Goal: Information Seeking & Learning: Learn about a topic

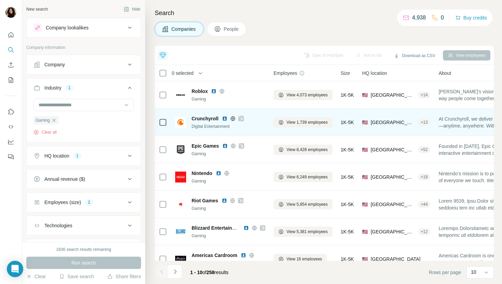
click at [211, 114] on div "Crunchyroll Digital Entertainment" at bounding box center [220, 122] width 90 height 19
copy span "Crunchyroll"
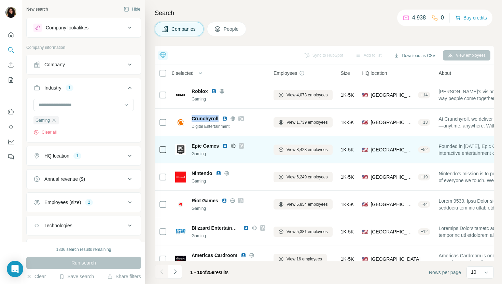
click at [201, 144] on span "Epic Games" at bounding box center [205, 145] width 27 height 7
copy span "Epic Games"
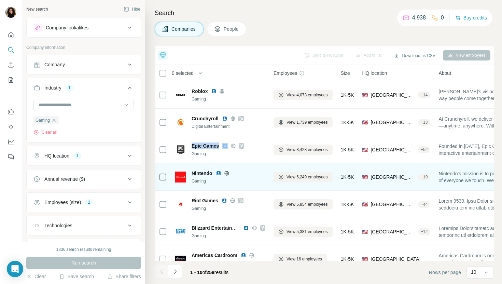
click at [197, 172] on span "Nintendo" at bounding box center [202, 173] width 21 height 7
copy span "Nintendo"
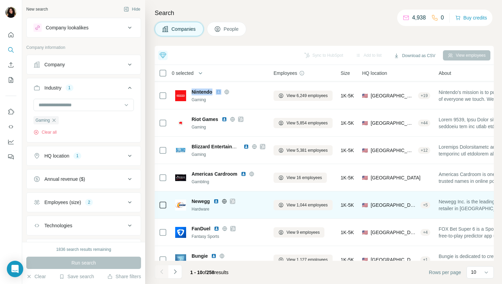
scroll to position [94, 0]
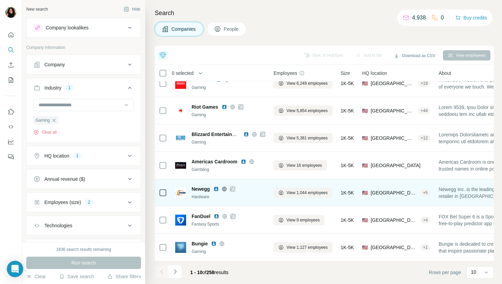
click at [197, 188] on span "Newegg" at bounding box center [201, 188] width 18 height 7
copy span "Newegg"
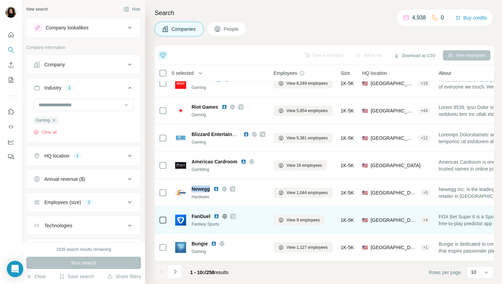
scroll to position [94, 0]
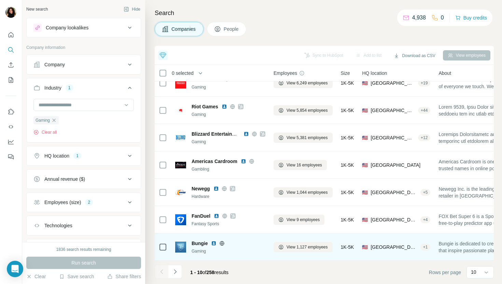
click at [202, 243] on span "Bungie" at bounding box center [200, 243] width 16 height 7
copy span "Bungie"
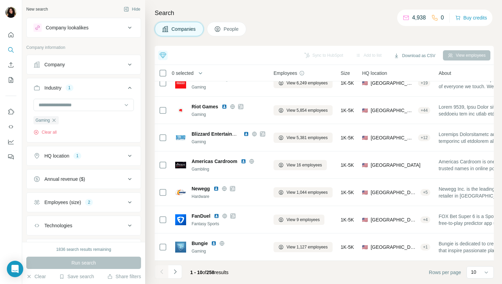
click at [275, 267] on footer "1 - 10 of 258 results Rows per page 10" at bounding box center [324, 271] width 339 height 23
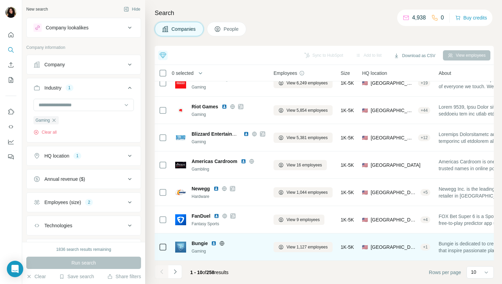
click at [194, 244] on span "Bungie" at bounding box center [200, 243] width 16 height 7
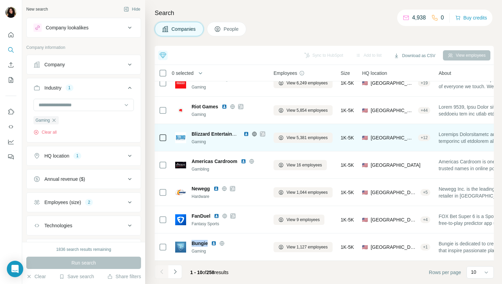
copy span "Bungie"
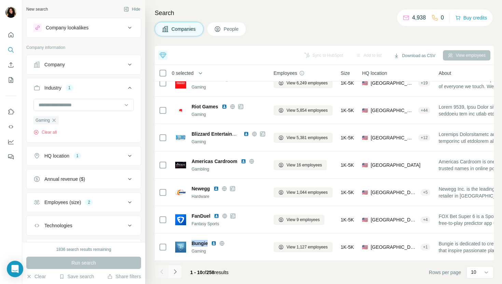
click at [172, 273] on icon "Navigate to next page" at bounding box center [175, 271] width 7 height 7
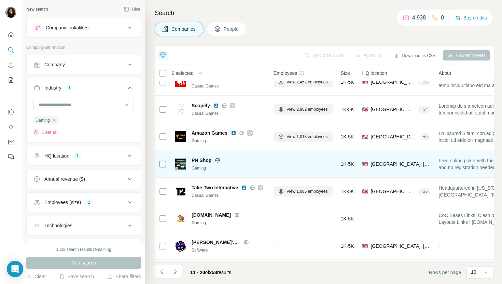
scroll to position [17, 0]
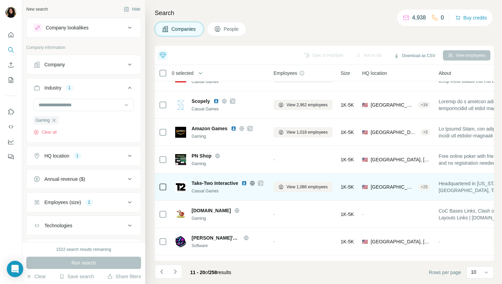
click at [218, 180] on span "Take-Two Interactive" at bounding box center [215, 183] width 46 height 7
copy span "Take-Two Interactive"
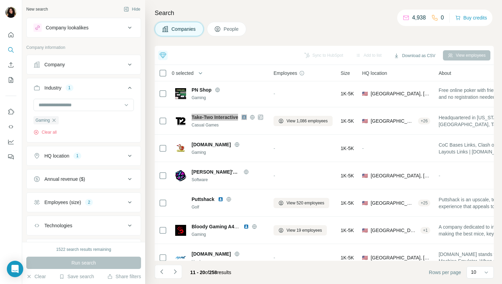
scroll to position [94, 0]
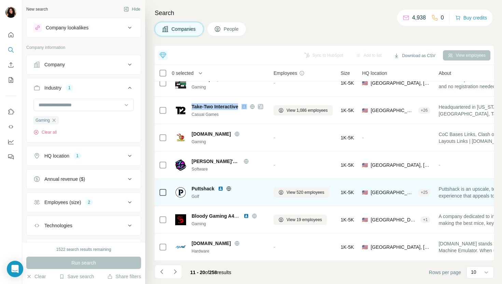
click at [210, 189] on span "Puttshack" at bounding box center [203, 188] width 23 height 7
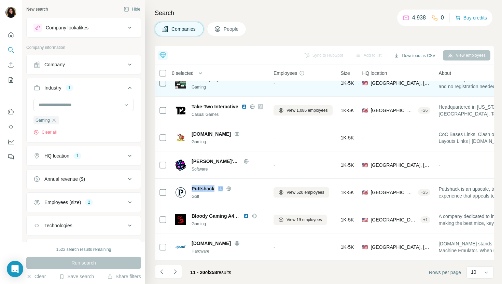
copy span "Puttshack"
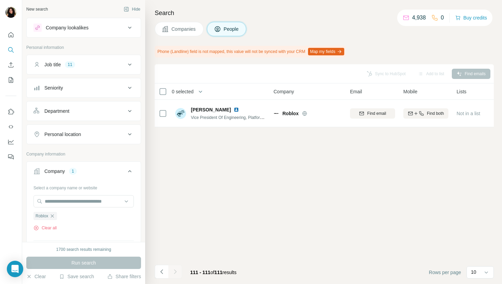
click at [192, 33] on button "Companies" at bounding box center [179, 29] width 49 height 14
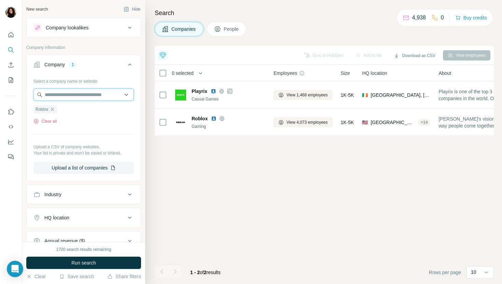
click at [103, 90] on input "text" at bounding box center [83, 94] width 100 height 12
paste input "**********"
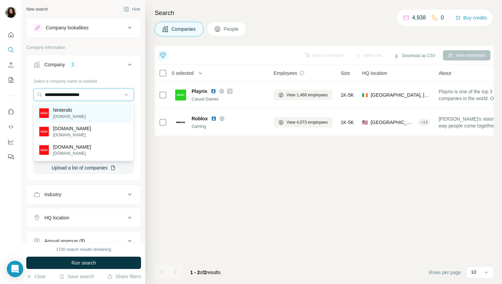
type input "**********"
click at [115, 111] on div "Nintendo nintendo.com" at bounding box center [83, 113] width 97 height 18
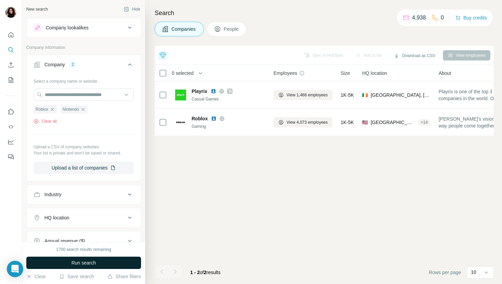
click at [94, 256] on button "Run search" at bounding box center [83, 262] width 115 height 12
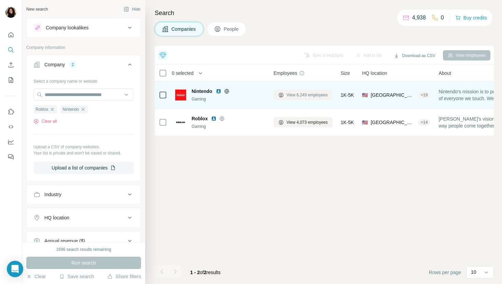
click at [309, 93] on span "View 6,249 employees" at bounding box center [306, 95] width 41 height 6
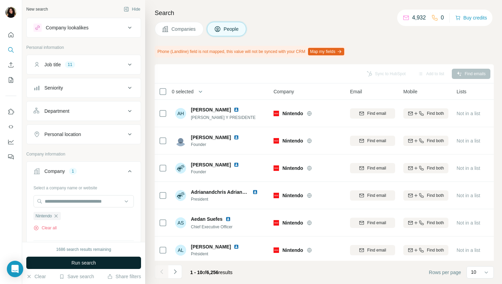
click at [105, 264] on button "Run search" at bounding box center [83, 262] width 115 height 12
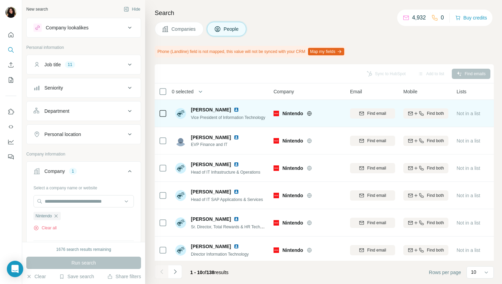
click at [234, 108] on img at bounding box center [236, 109] width 5 height 5
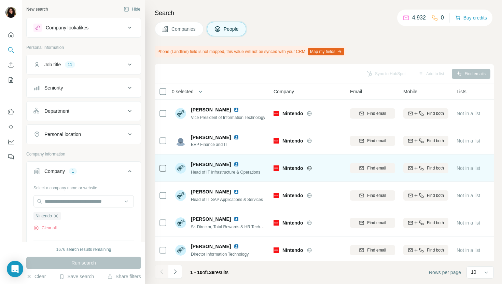
click at [237, 164] on img at bounding box center [236, 163] width 5 height 5
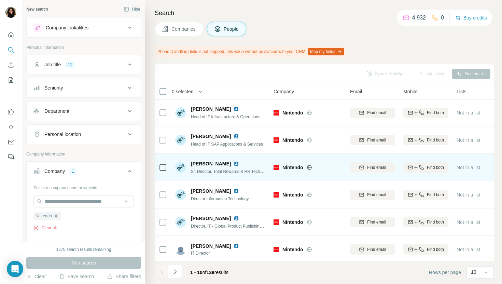
scroll to position [59, 0]
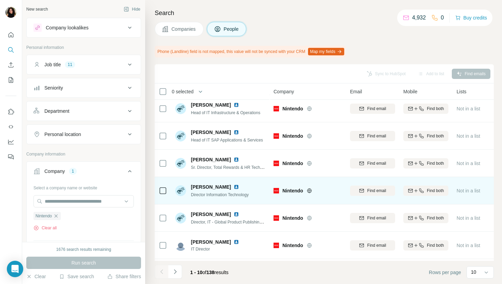
click at [234, 184] on img at bounding box center [236, 186] width 5 height 5
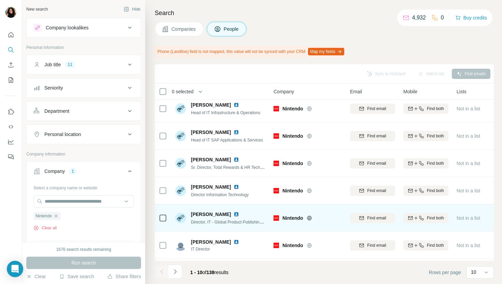
click at [234, 213] on img at bounding box center [236, 213] width 5 height 5
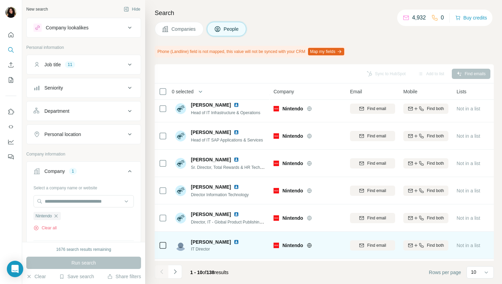
click at [234, 241] on img at bounding box center [236, 241] width 5 height 5
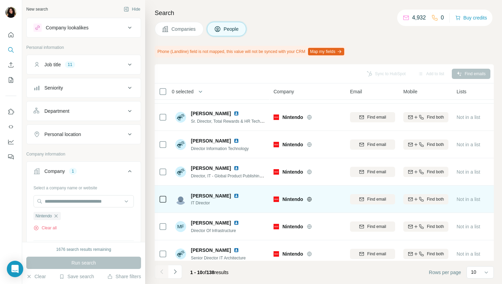
scroll to position [112, 0]
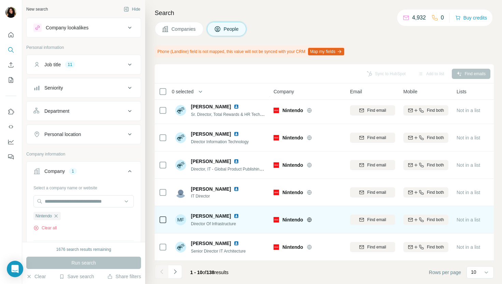
click at [234, 214] on img at bounding box center [236, 215] width 5 height 5
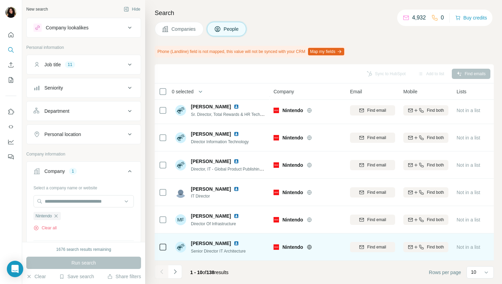
click at [234, 242] on img at bounding box center [236, 242] width 5 height 5
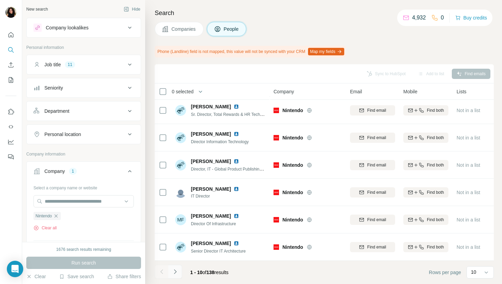
click at [180, 270] on button "Navigate to next page" at bounding box center [175, 272] width 14 height 14
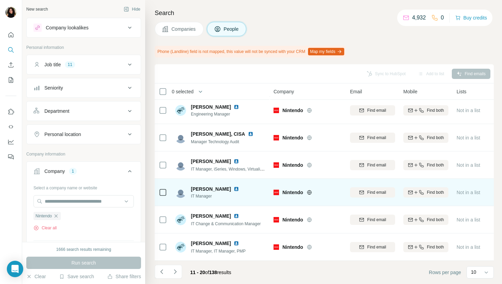
click at [234, 188] on img at bounding box center [236, 188] width 5 height 5
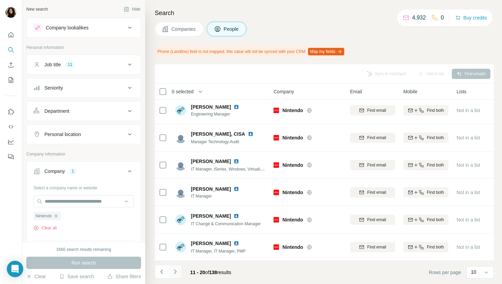
click at [176, 270] on icon "Navigate to next page" at bounding box center [175, 271] width 7 height 7
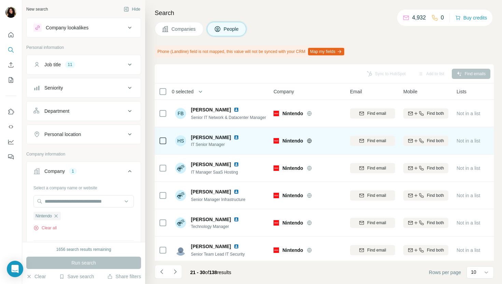
click at [235, 136] on img at bounding box center [236, 137] width 5 height 5
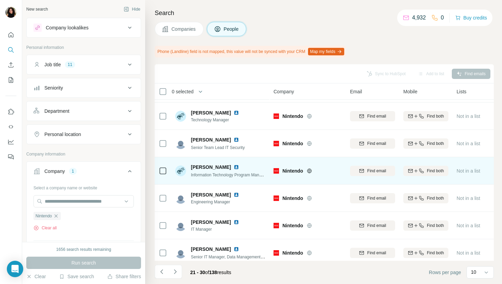
scroll to position [112, 0]
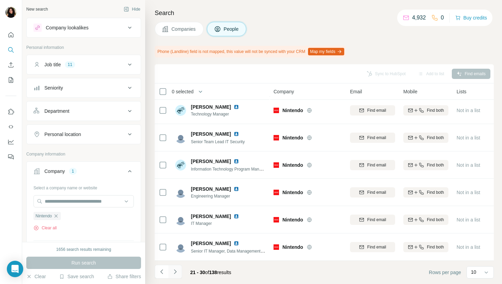
click at [180, 269] on button "Navigate to next page" at bounding box center [175, 272] width 14 height 14
click at [179, 273] on button "Navigate to next page" at bounding box center [175, 272] width 14 height 14
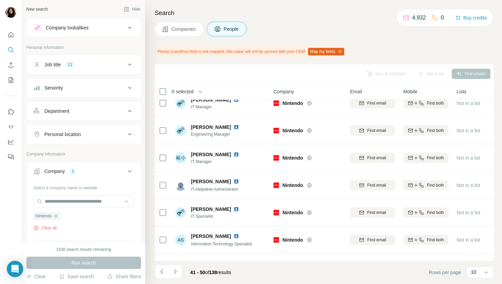
scroll to position [0, 0]
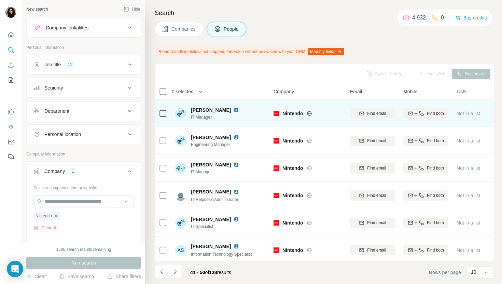
click at [236, 109] on img at bounding box center [236, 109] width 5 height 5
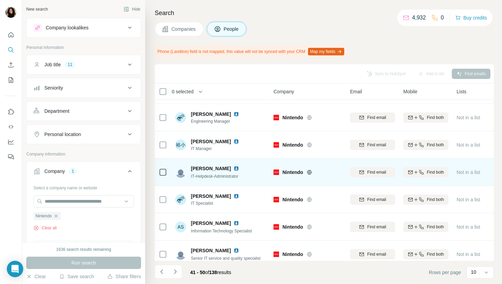
scroll to position [28, 0]
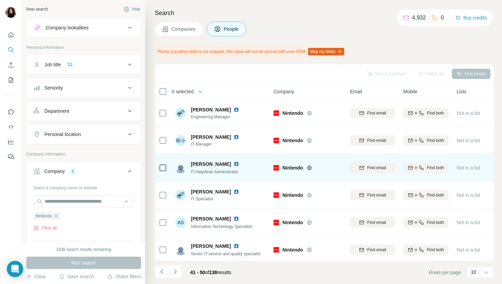
click at [234, 162] on img at bounding box center [236, 163] width 5 height 5
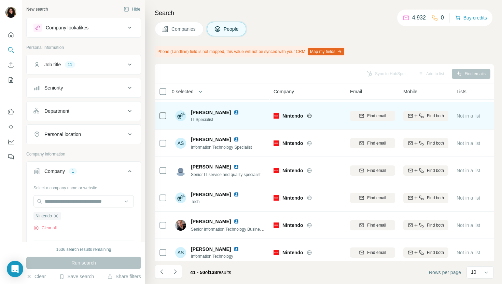
scroll to position [112, 0]
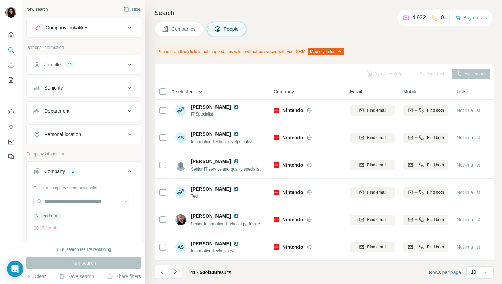
click at [179, 273] on button "Navigate to next page" at bounding box center [175, 272] width 14 height 14
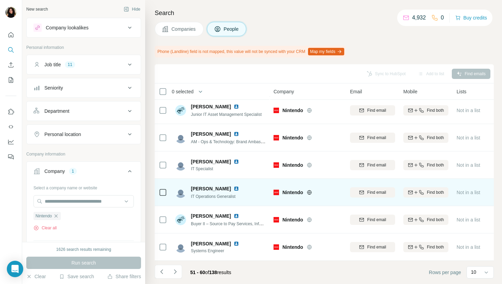
click at [234, 188] on img at bounding box center [236, 188] width 5 height 5
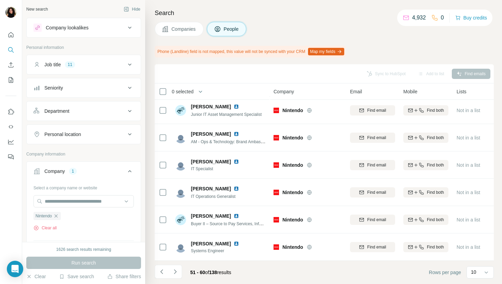
click at [175, 26] on span "Companies" at bounding box center [183, 29] width 25 height 7
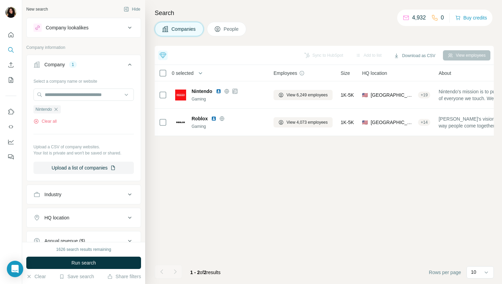
click at [81, 101] on div at bounding box center [83, 95] width 100 height 14
click at [81, 96] on input "text" at bounding box center [83, 94] width 100 height 12
paste input "**********"
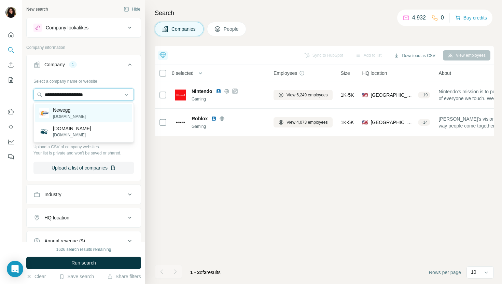
type input "**********"
click at [96, 108] on div "Newegg newegg.com" at bounding box center [83, 113] width 97 height 18
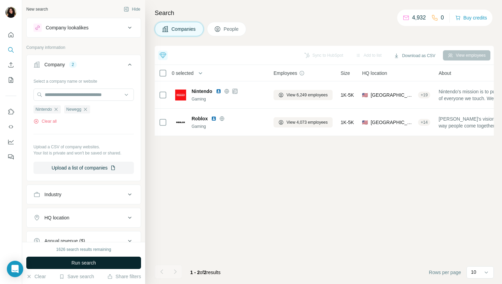
click at [89, 260] on span "Run search" at bounding box center [83, 262] width 25 height 7
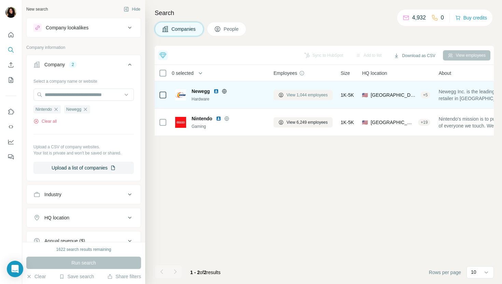
click at [311, 95] on span "View 1,044 employees" at bounding box center [306, 95] width 41 height 6
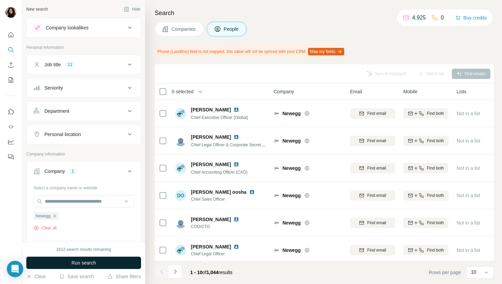
click at [128, 259] on button "Run search" at bounding box center [83, 262] width 115 height 12
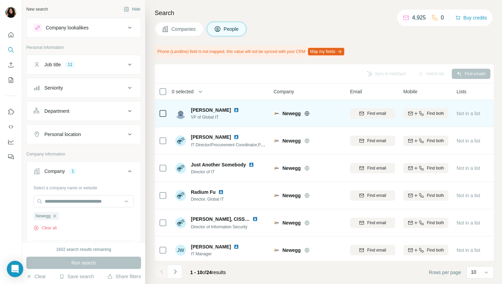
click at [234, 109] on img at bounding box center [236, 109] width 5 height 5
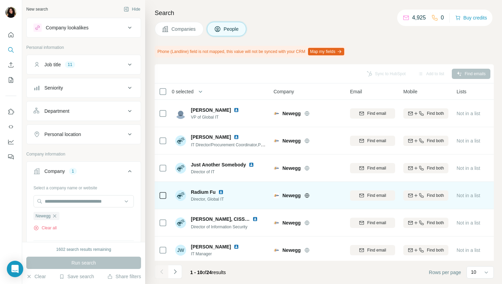
click at [222, 192] on img at bounding box center [220, 191] width 5 height 5
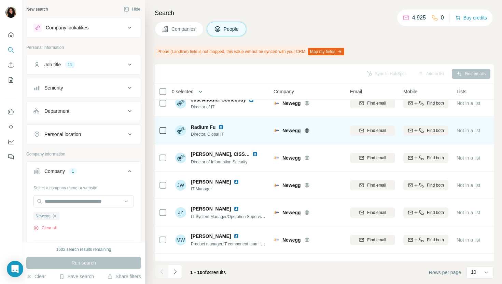
scroll to position [79, 0]
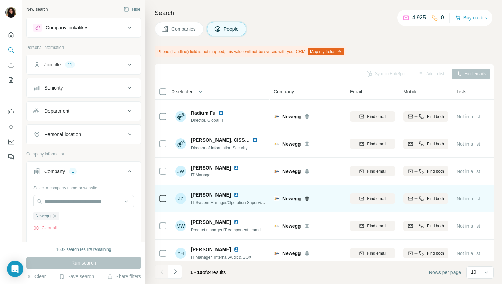
click at [234, 196] on img at bounding box center [236, 194] width 5 height 5
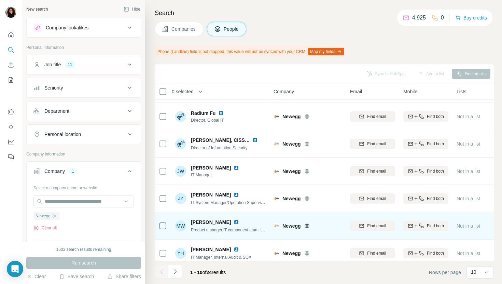
scroll to position [112, 0]
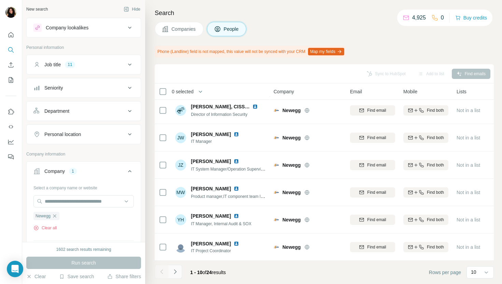
click at [178, 273] on icon "Navigate to next page" at bounding box center [175, 271] width 7 height 7
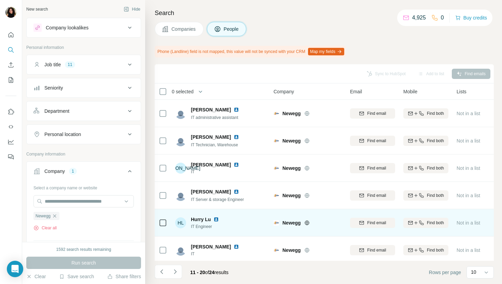
scroll to position [21, 0]
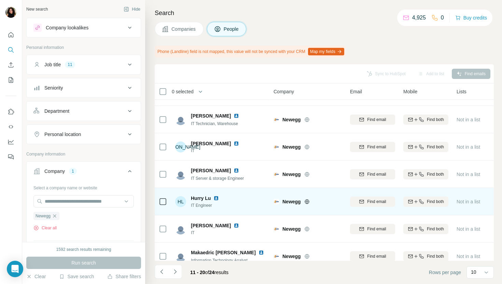
click at [216, 196] on img at bounding box center [215, 197] width 5 height 5
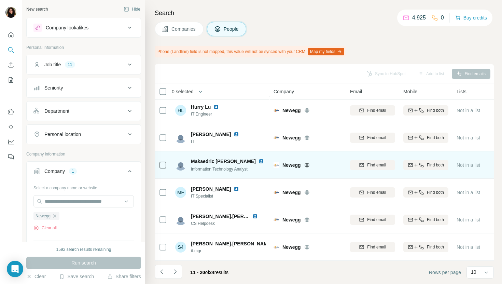
scroll to position [0, 0]
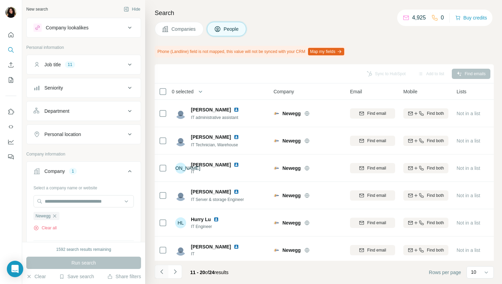
click at [159, 274] on icon "Navigate to previous page" at bounding box center [161, 271] width 7 height 7
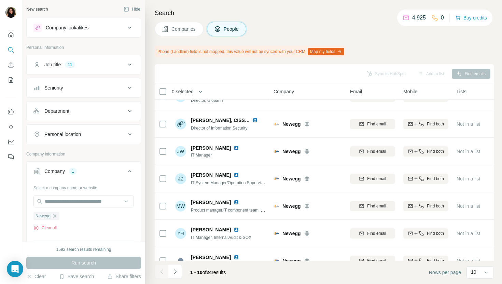
scroll to position [112, 0]
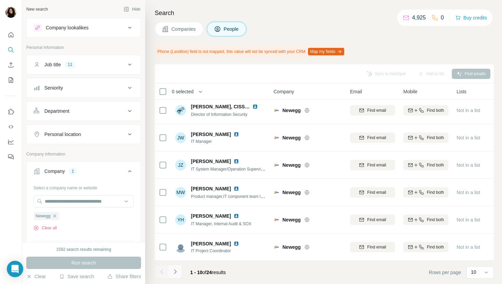
click at [175, 272] on icon "Navigate to next page" at bounding box center [175, 271] width 7 height 7
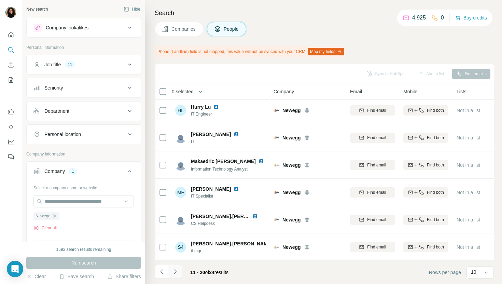
click at [174, 274] on icon "Navigate to next page" at bounding box center [175, 271] width 7 height 7
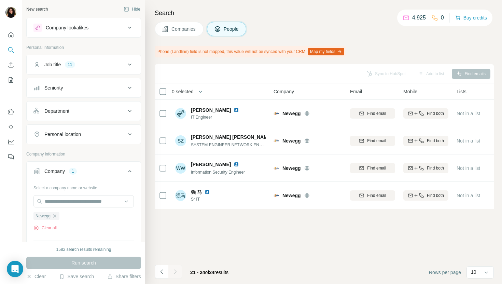
scroll to position [0, 0]
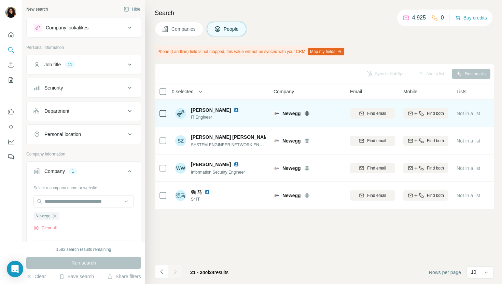
click at [234, 111] on img at bounding box center [236, 109] width 5 height 5
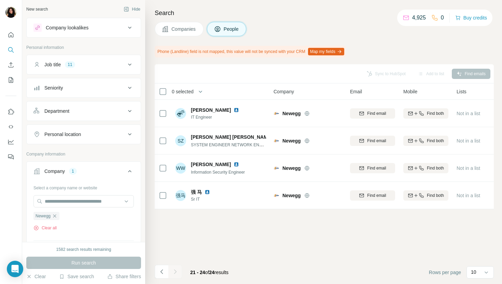
click at [175, 31] on span "Companies" at bounding box center [183, 29] width 25 height 7
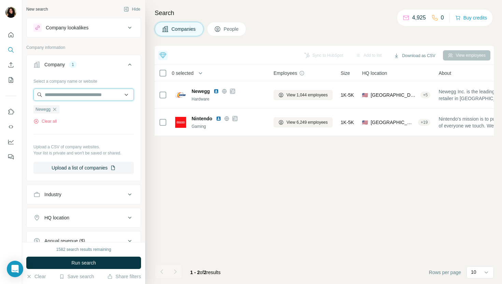
click at [71, 93] on input "text" at bounding box center [83, 94] width 100 height 12
paste input "**********"
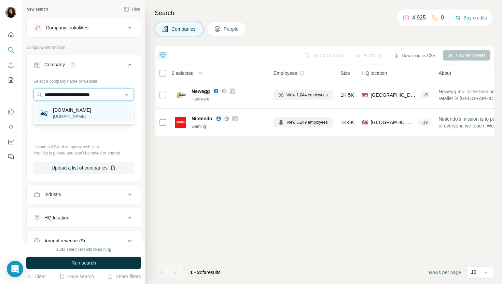
type input "**********"
click at [99, 114] on div "bungie.com.au bungie.com.au" at bounding box center [83, 113] width 97 height 18
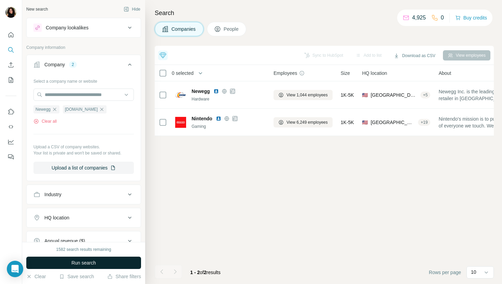
click at [107, 259] on button "Run search" at bounding box center [83, 262] width 115 height 12
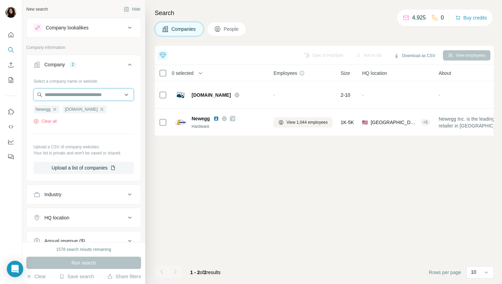
click at [93, 91] on input "text" at bounding box center [83, 94] width 100 height 12
paste input "******"
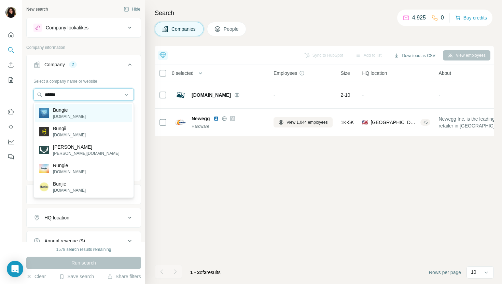
type input "******"
click at [104, 113] on div "Bungie bungie.net" at bounding box center [83, 113] width 97 height 18
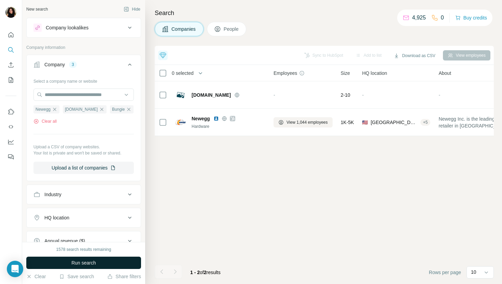
click at [94, 258] on button "Run search" at bounding box center [83, 262] width 115 height 12
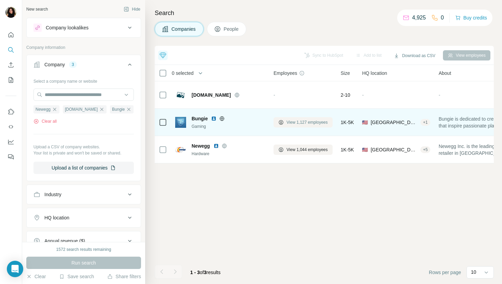
click at [300, 123] on span "View 1,127 employees" at bounding box center [306, 122] width 41 height 6
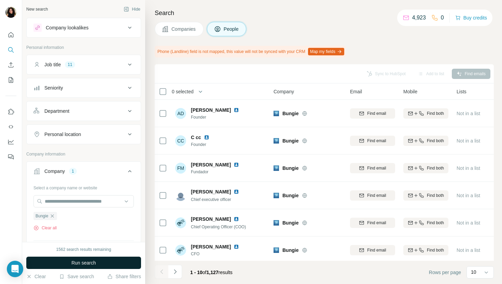
click at [113, 266] on button "Run search" at bounding box center [83, 262] width 115 height 12
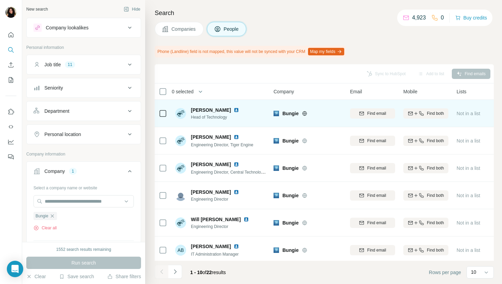
click at [234, 111] on img at bounding box center [236, 109] width 5 height 5
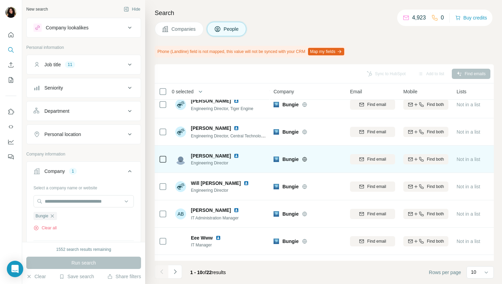
scroll to position [41, 0]
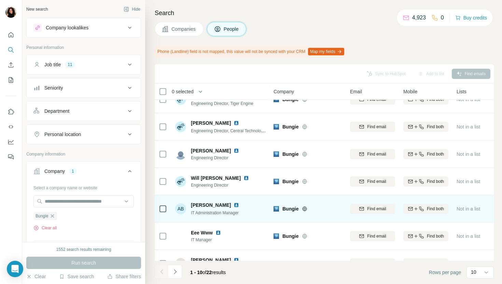
click at [234, 203] on img at bounding box center [236, 204] width 5 height 5
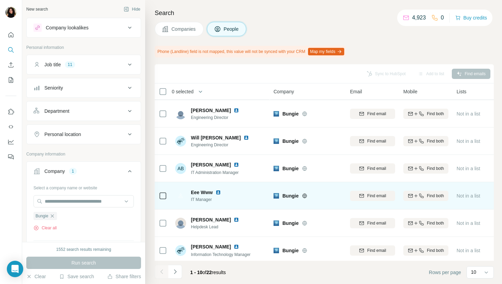
scroll to position [82, 0]
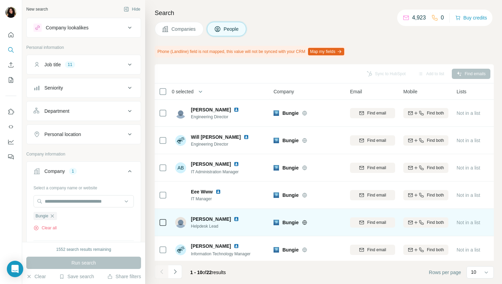
click at [234, 220] on img at bounding box center [236, 218] width 5 height 5
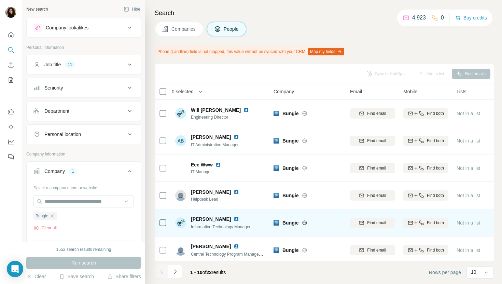
click at [234, 219] on img at bounding box center [236, 218] width 5 height 5
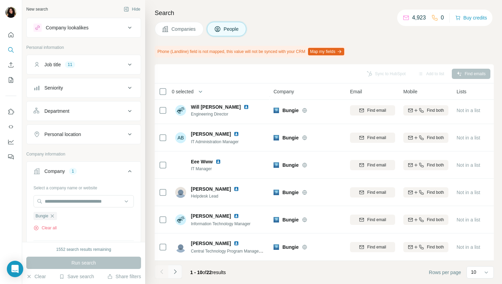
click at [173, 271] on icon "Navigate to next page" at bounding box center [175, 271] width 7 height 7
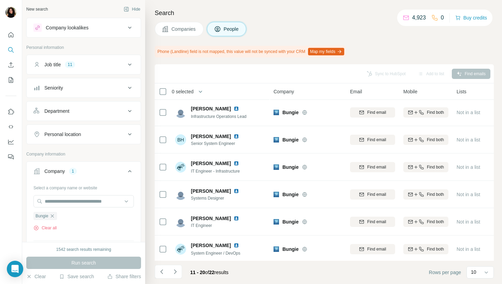
scroll to position [0, 0]
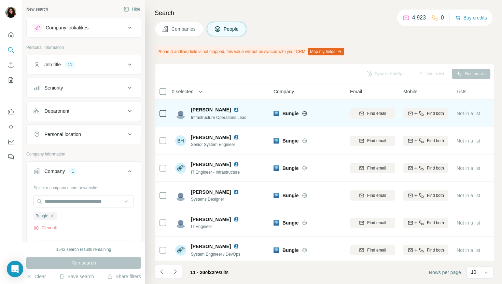
click at [234, 109] on img at bounding box center [236, 109] width 5 height 5
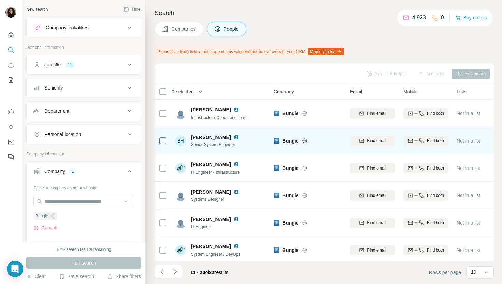
click at [234, 137] on img at bounding box center [236, 137] width 5 height 5
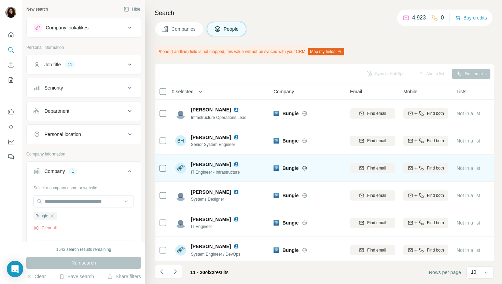
click at [234, 162] on img at bounding box center [236, 163] width 5 height 5
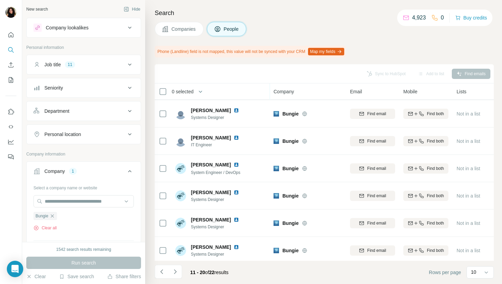
scroll to position [112, 0]
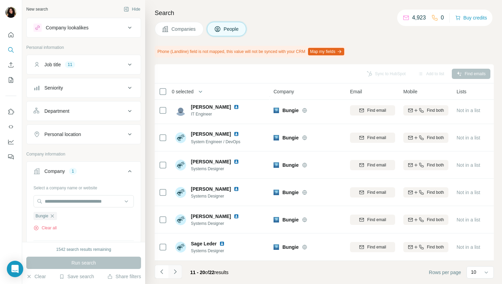
click at [173, 272] on icon "Navigate to next page" at bounding box center [175, 271] width 7 height 7
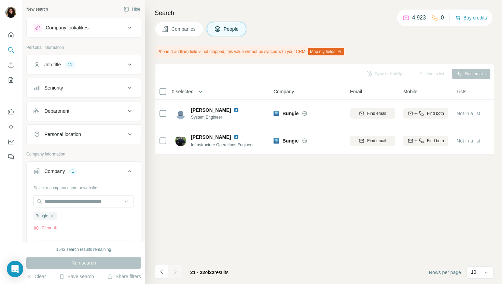
scroll to position [0, 0]
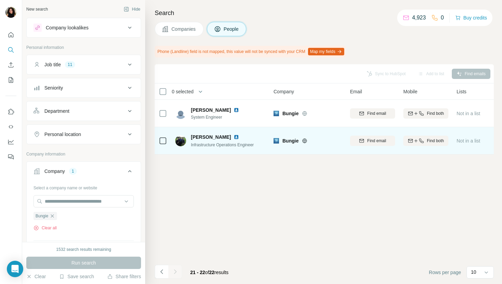
click at [234, 137] on img at bounding box center [236, 136] width 5 height 5
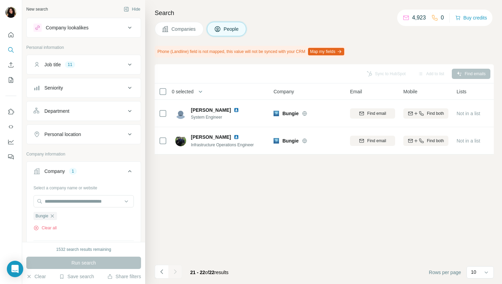
click at [170, 33] on button "Companies" at bounding box center [179, 29] width 49 height 14
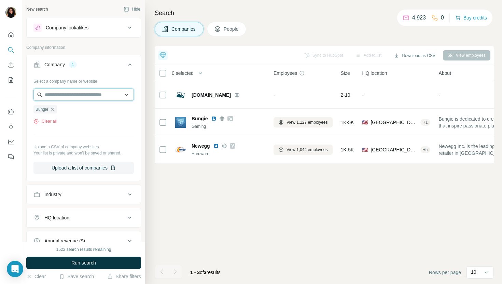
click at [94, 95] on input "text" at bounding box center [83, 94] width 100 height 12
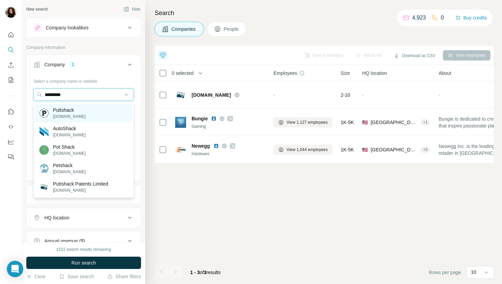
type input "*********"
click at [95, 107] on div "Puttshack puttshack.com" at bounding box center [83, 113] width 97 height 18
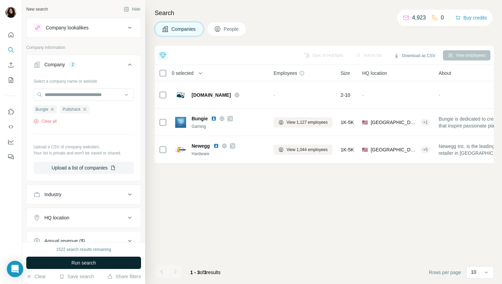
click at [102, 265] on button "Run search" at bounding box center [83, 262] width 115 height 12
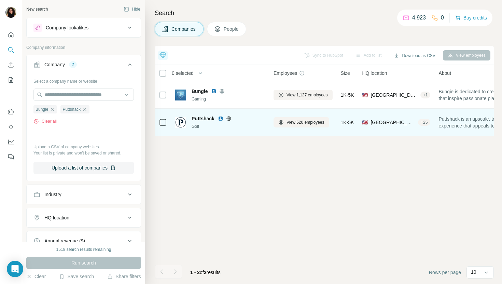
click at [303, 129] on div "View 520 employees" at bounding box center [302, 122] width 59 height 19
click at [303, 124] on span "View 520 employees" at bounding box center [305, 122] width 38 height 6
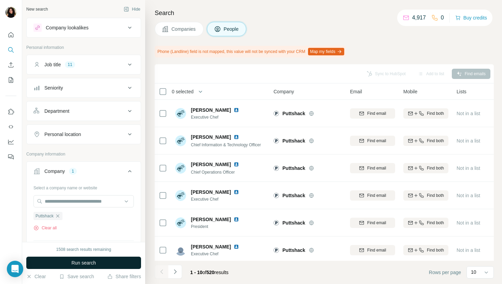
click at [86, 265] on span "Run search" at bounding box center [83, 262] width 25 height 7
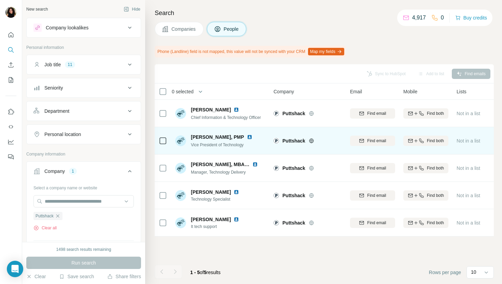
click at [247, 137] on img at bounding box center [249, 136] width 5 height 5
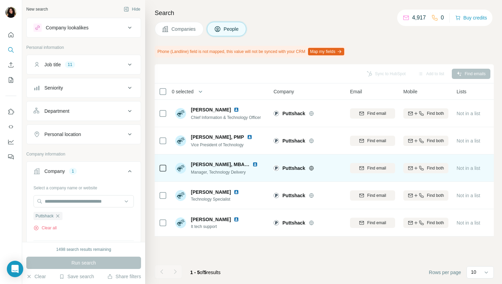
click at [256, 162] on img at bounding box center [254, 163] width 5 height 5
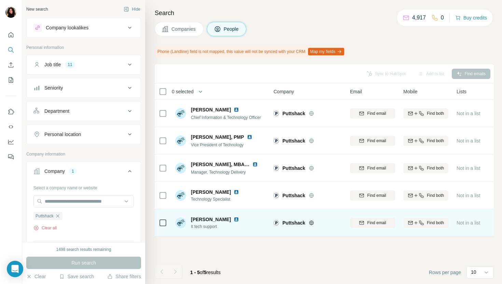
click at [239, 219] on img at bounding box center [236, 218] width 5 height 5
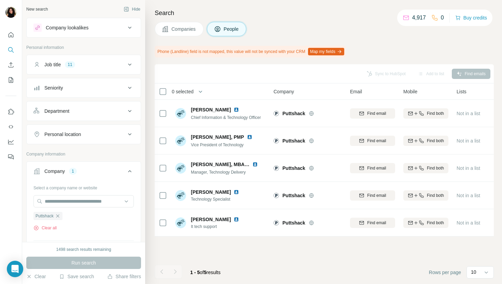
click at [179, 24] on button "Companies" at bounding box center [179, 29] width 49 height 14
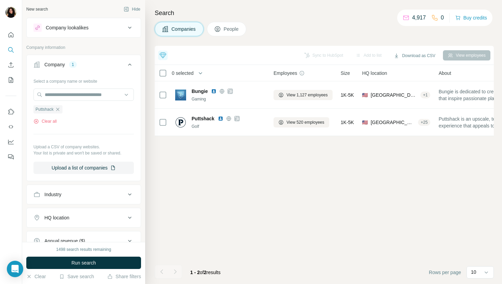
click at [71, 104] on div "Puttshack Clear all" at bounding box center [83, 113] width 100 height 24
click at [71, 96] on input "text" at bounding box center [83, 94] width 100 height 12
paste input "**********"
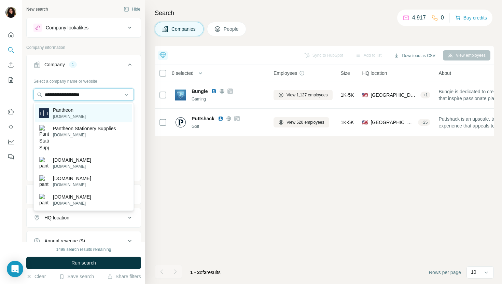
type input "**********"
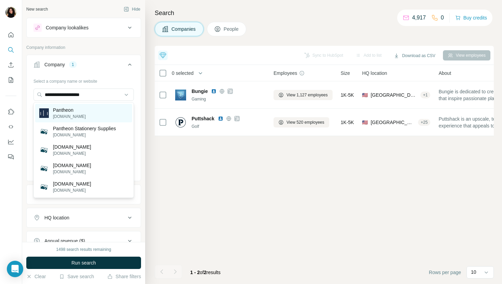
click at [76, 116] on p "pantheon.com" at bounding box center [69, 116] width 33 height 6
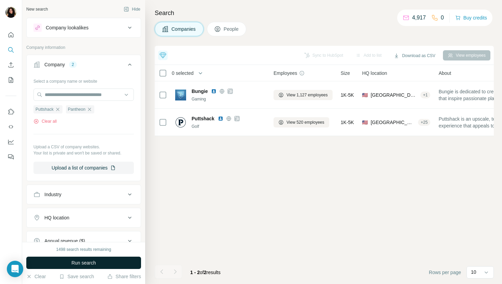
click at [86, 264] on span "Run search" at bounding box center [83, 262] width 25 height 7
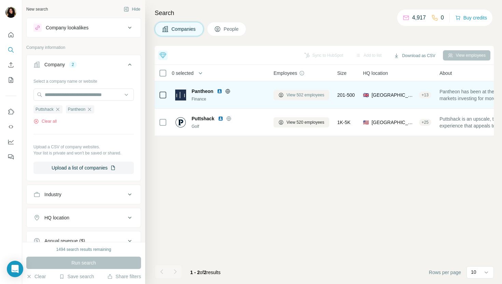
click at [311, 93] on span "View 502 employees" at bounding box center [305, 95] width 38 height 6
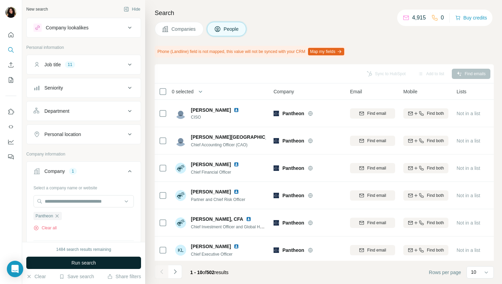
click at [105, 262] on button "Run search" at bounding box center [83, 262] width 115 height 12
